Goal: Information Seeking & Learning: Learn about a topic

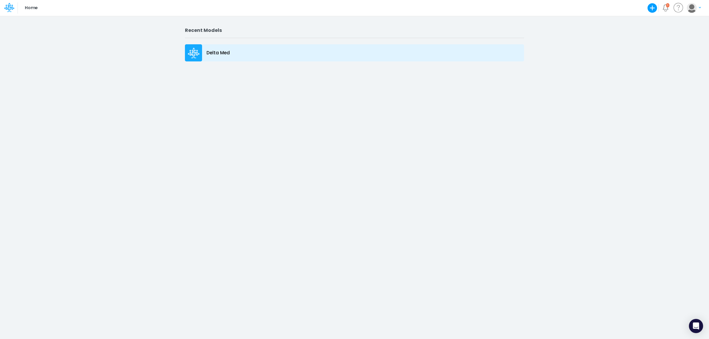
click at [243, 60] on div "Delta Med" at bounding box center [354, 52] width 339 height 17
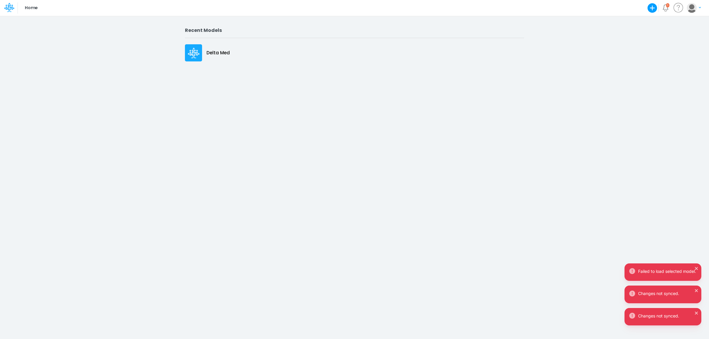
click at [249, 48] on div "Delta Med" at bounding box center [354, 52] width 339 height 17
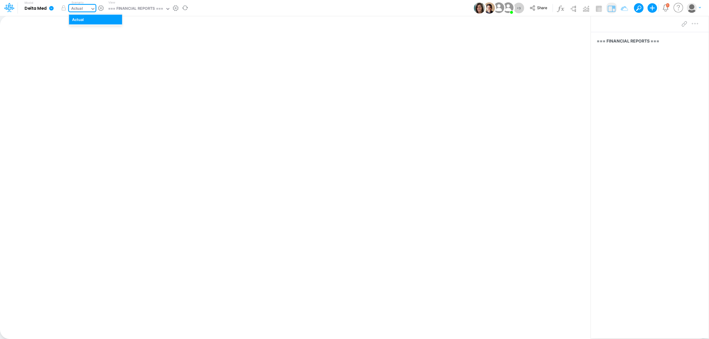
click at [91, 8] on icon at bounding box center [92, 8] width 5 height 5
click at [309, 46] on div "Insert new Conditional formatting Paste Cut Copy AutoFill Ready 100% Sum: null …" at bounding box center [295, 177] width 591 height 323
click at [51, 9] on icon at bounding box center [51, 8] width 4 height 4
click at [290, 38] on div "Insert new Conditional formatting Paste Cut Copy AutoFill Ready 100% Sum: null …" at bounding box center [295, 177] width 591 height 323
click at [162, 11] on div "=== FINANCIAL REPORTS ===" at bounding box center [135, 9] width 55 height 7
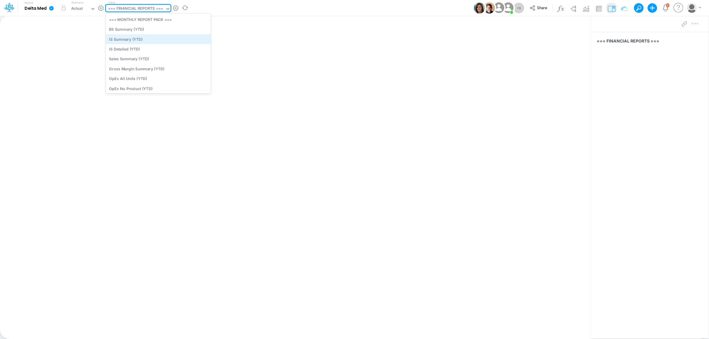
click at [155, 37] on div "IS Summary (YTD)" at bounding box center [158, 39] width 105 height 10
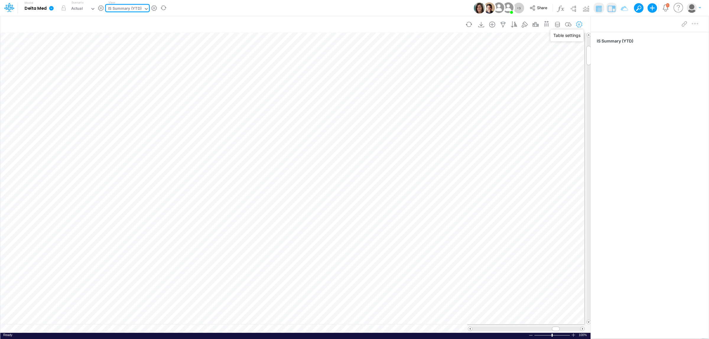
click at [583, 26] on icon "button" at bounding box center [579, 25] width 9 height 6
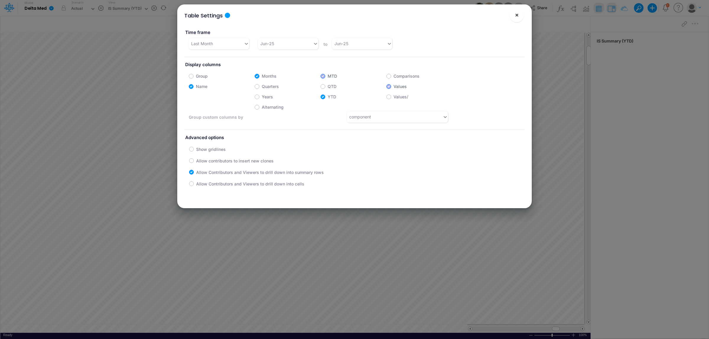
click at [519, 15] on button "×" at bounding box center [517, 15] width 14 height 14
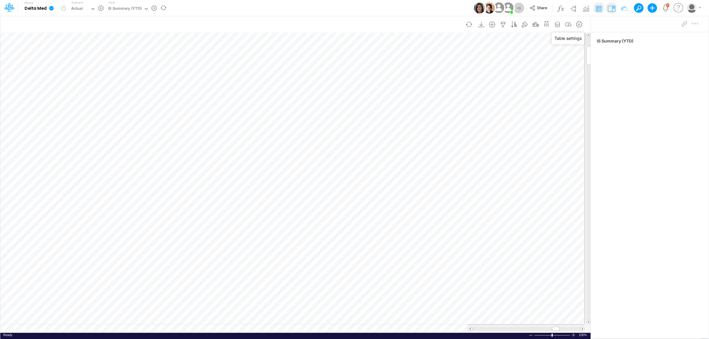
click at [57, 329] on div "Insert new Conditional formatting Paste Cut Copy AutoFill Ready 100% Sum: null …" at bounding box center [295, 177] width 591 height 323
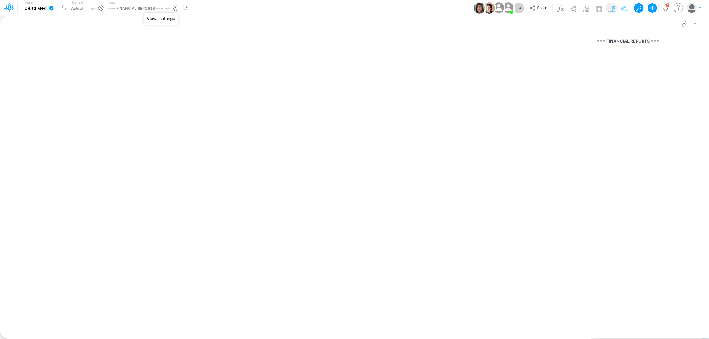
click at [177, 8] on button "button" at bounding box center [176, 8] width 6 height 6
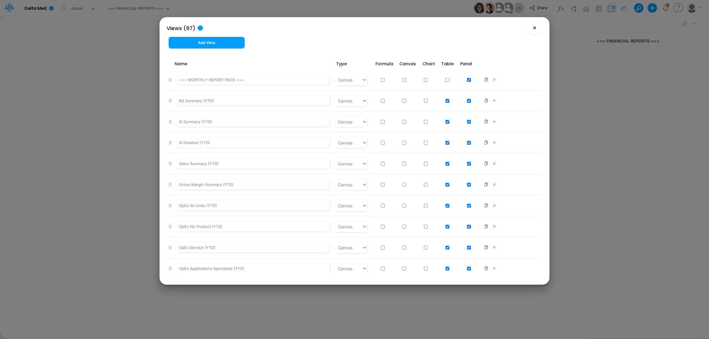
click at [533, 29] on span "×" at bounding box center [535, 27] width 4 height 7
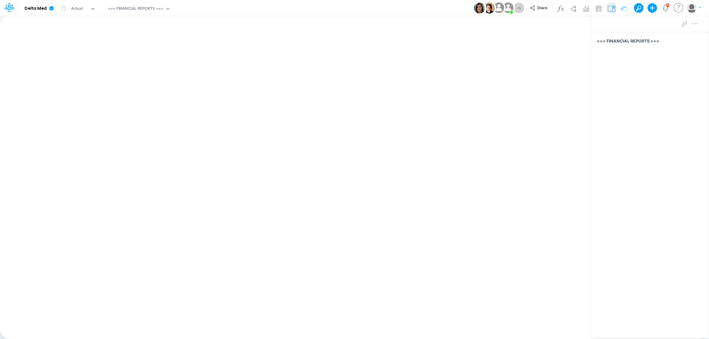
click at [695, 23] on div at bounding box center [689, 24] width 21 height 12
click at [48, 9] on link at bounding box center [53, 7] width 12 height 15
click at [74, 61] on button "View model info" at bounding box center [81, 61] width 63 height 9
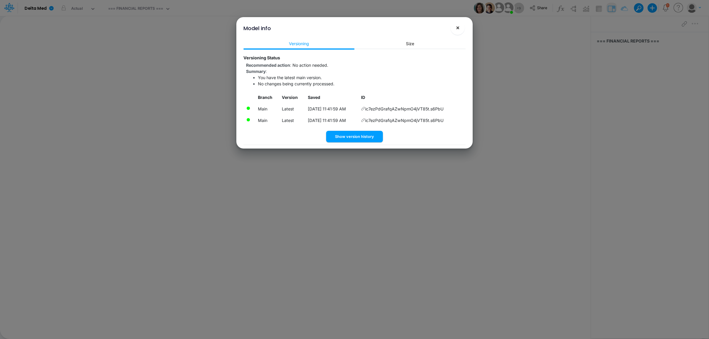
click at [460, 28] on button "×" at bounding box center [458, 28] width 14 height 14
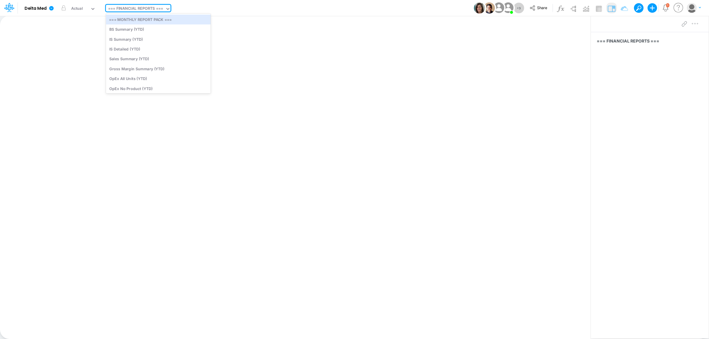
click at [151, 8] on div "=== FINANCIAL REPORTS ===" at bounding box center [135, 9] width 55 height 7
click at [144, 37] on div "IS Summary (YTD)" at bounding box center [158, 39] width 105 height 10
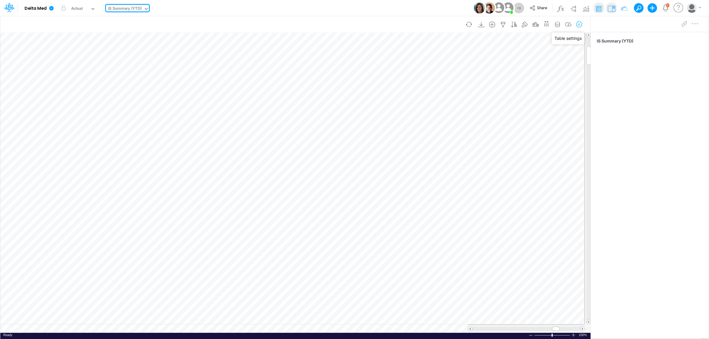
click at [581, 24] on icon "button" at bounding box center [579, 25] width 9 height 6
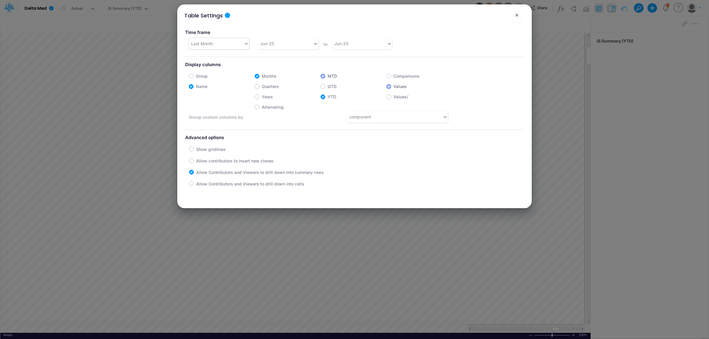
click at [210, 41] on div "Last Month" at bounding box center [202, 43] width 22 height 6
click at [343, 18] on div "Table Settings ×" at bounding box center [355, 14] width 350 height 20
click at [520, 17] on button "×" at bounding box center [517, 15] width 14 height 14
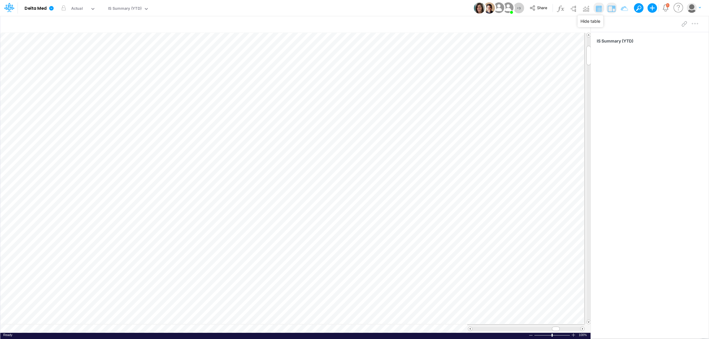
click at [599, 8] on img at bounding box center [598, 8] width 9 height 9
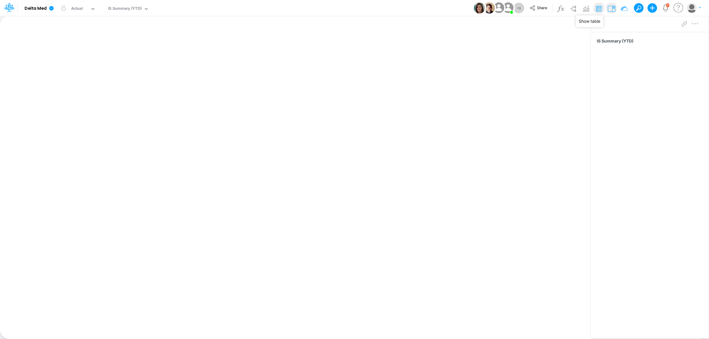
click at [599, 8] on img at bounding box center [598, 8] width 9 height 9
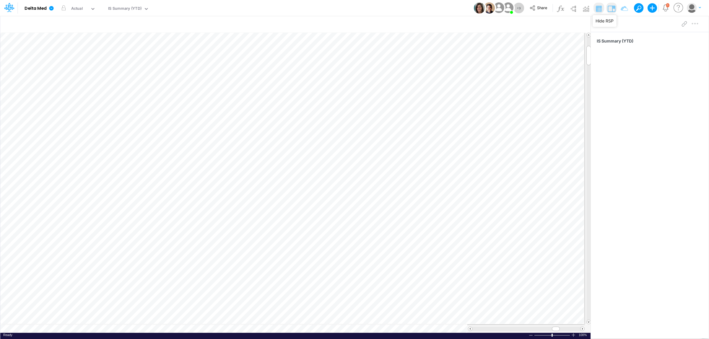
click at [607, 8] on img at bounding box center [611, 8] width 9 height 9
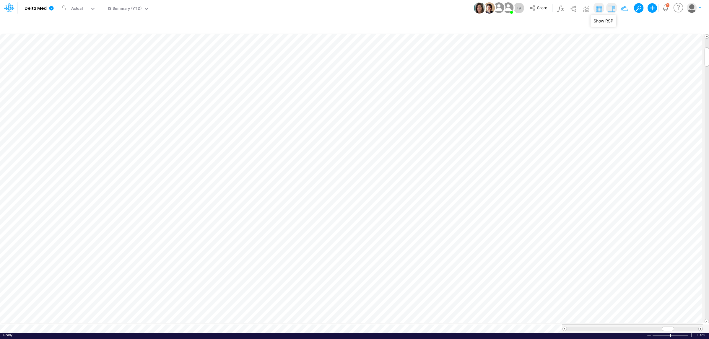
click at [607, 8] on img at bounding box center [611, 8] width 9 height 9
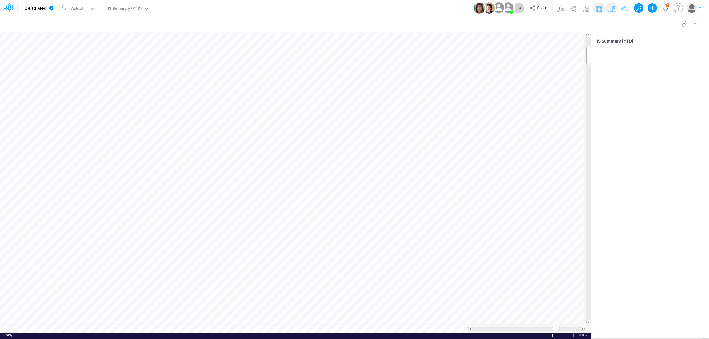
click at [662, 151] on div "IS Summary (YTD)" at bounding box center [650, 177] width 118 height 290
click at [101, 6] on button "button" at bounding box center [101, 8] width 6 height 6
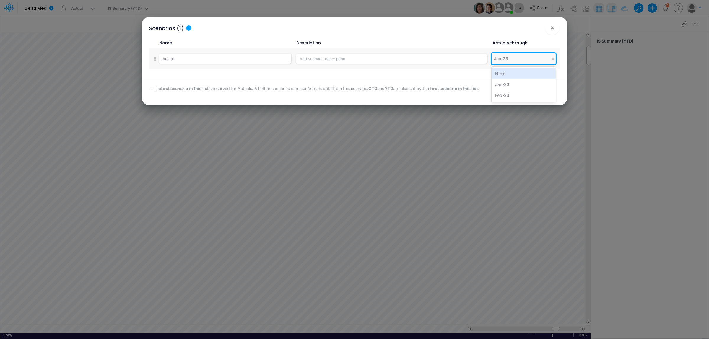
click at [497, 58] on div "Jun-25" at bounding box center [501, 59] width 14 height 6
click at [522, 77] on div "[DATE]-25" at bounding box center [524, 77] width 64 height 11
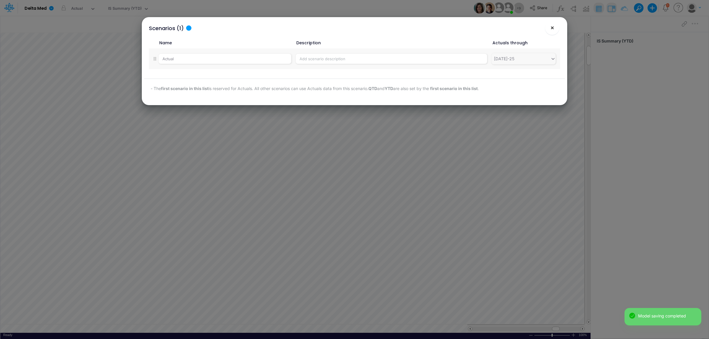
click at [550, 29] on span "×" at bounding box center [552, 27] width 4 height 7
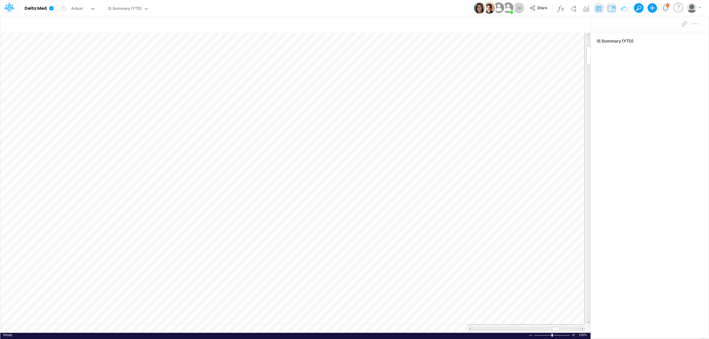
scroll to position [0, 0]
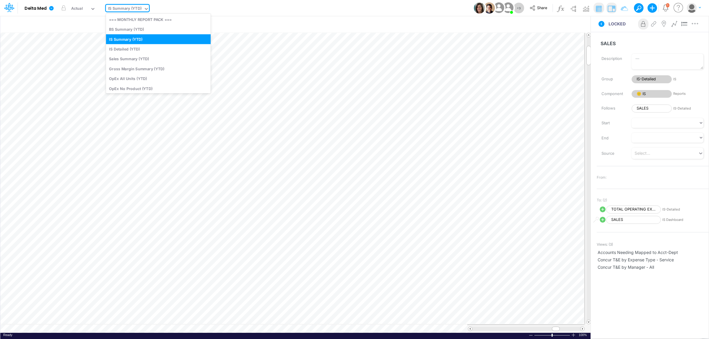
click at [144, 8] on icon at bounding box center [146, 8] width 5 height 5
click at [169, 61] on div "Sales Summary (YTD)" at bounding box center [158, 59] width 105 height 10
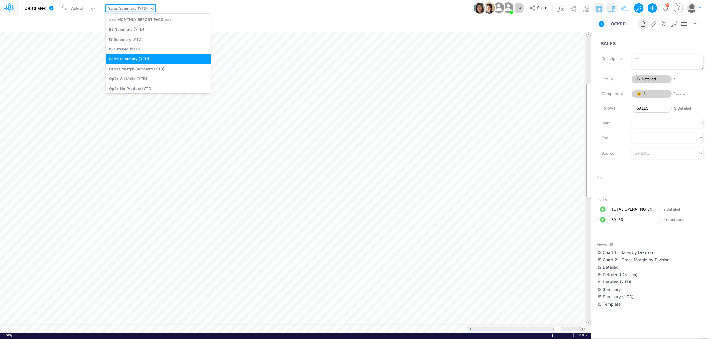
click at [145, 7] on div "Sales Summary (YTD)" at bounding box center [128, 9] width 40 height 7
click at [157, 71] on div "Gross Margin Summary (YTD)" at bounding box center [158, 69] width 105 height 10
click at [152, 10] on div "Gross Margin Summary (YTD)" at bounding box center [135, 9] width 55 height 7
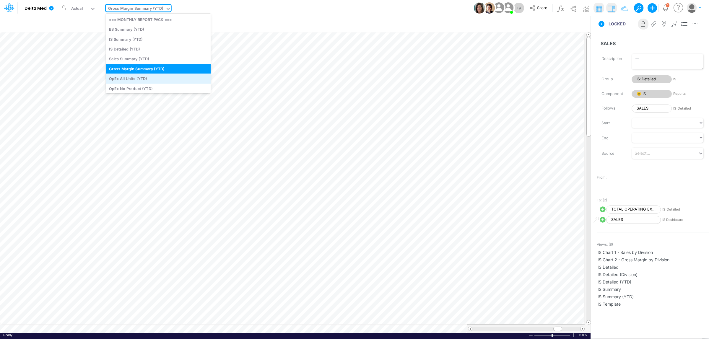
scroll to position [37, 0]
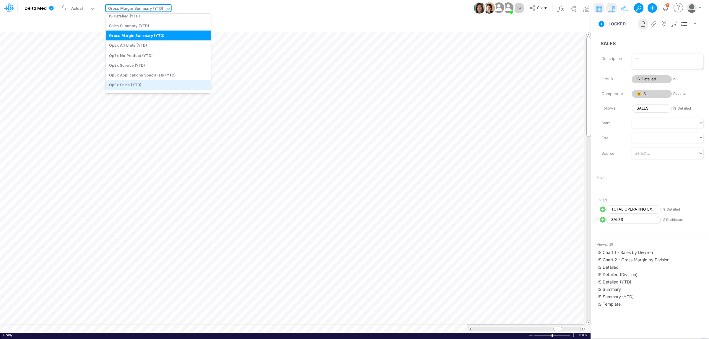
click at [132, 87] on div "OpEx Sales (YTD)" at bounding box center [158, 85] width 105 height 10
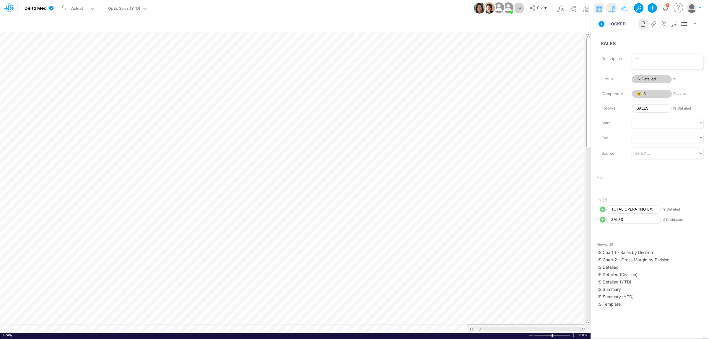
click at [466, 331] on tr at bounding box center [292, 329] width 584 height 8
click at [472, 329] on span at bounding box center [470, 329] width 4 height 4
